Goal: Information Seeking & Learning: Learn about a topic

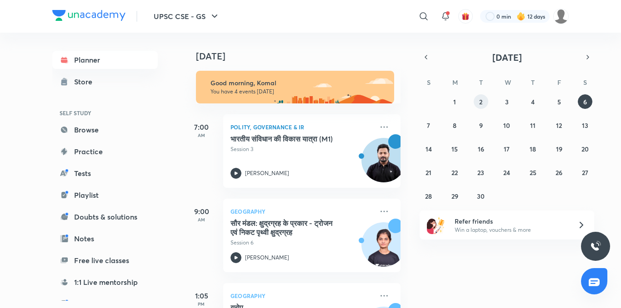
click at [478, 103] on button "2" at bounding box center [480, 101] width 15 height 15
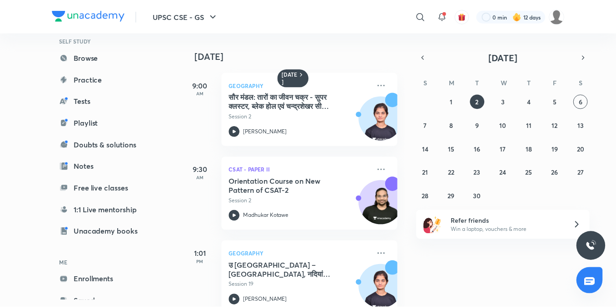
scroll to position [100, 0]
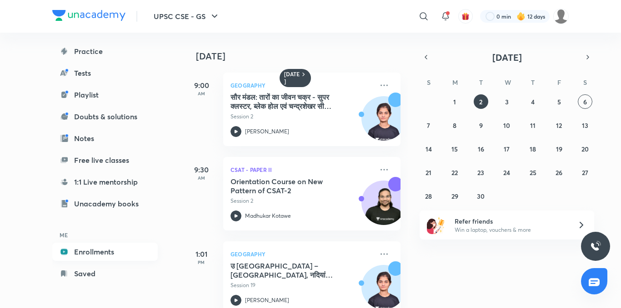
click at [90, 247] on link "Enrollments" at bounding box center [104, 252] width 105 height 18
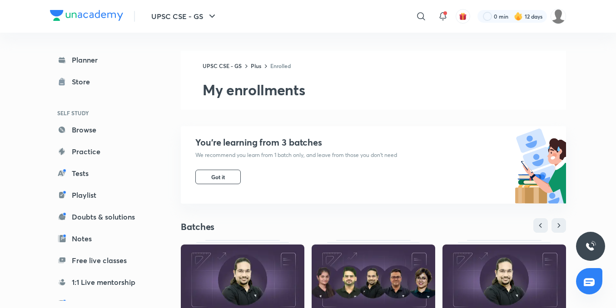
scroll to position [328, 0]
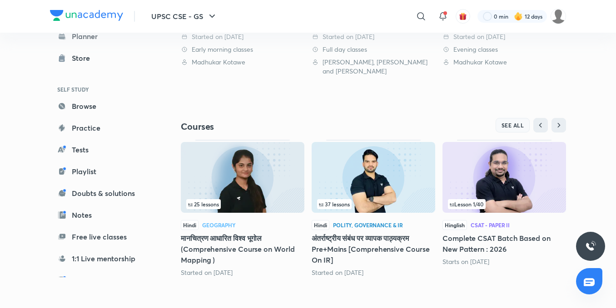
click at [518, 127] on span "SEE ALL" at bounding box center [513, 125] width 23 height 6
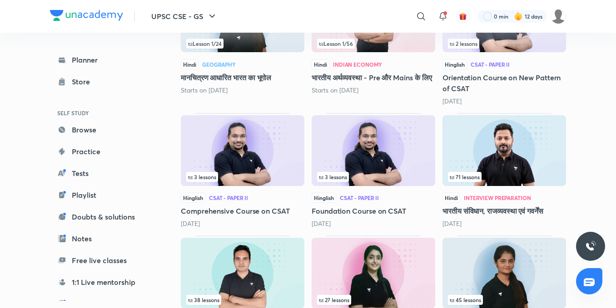
scroll to position [340, 0]
click at [495, 171] on img at bounding box center [505, 150] width 124 height 71
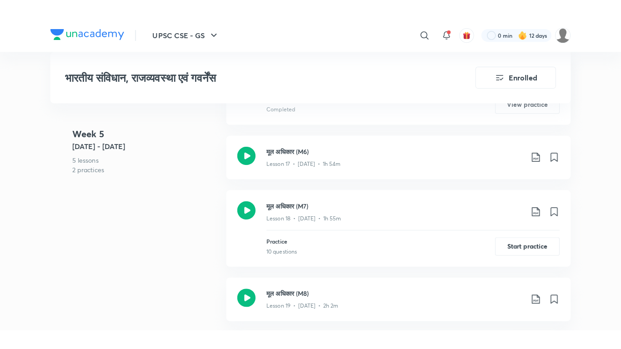
scroll to position [1590, 0]
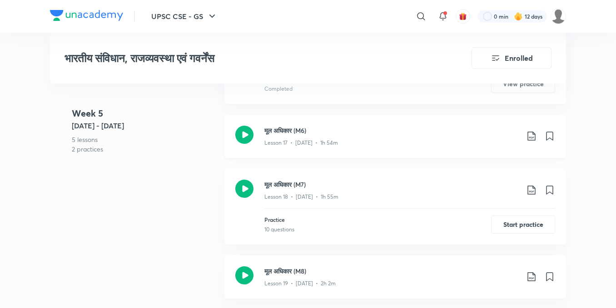
click at [241, 131] on icon at bounding box center [244, 135] width 18 height 18
